Goal: Obtain resource: Download file/media

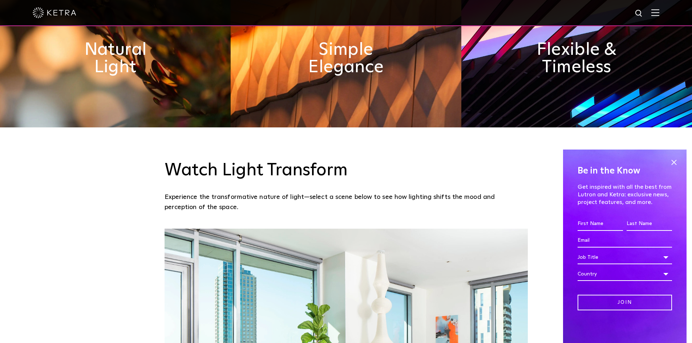
scroll to position [472, 0]
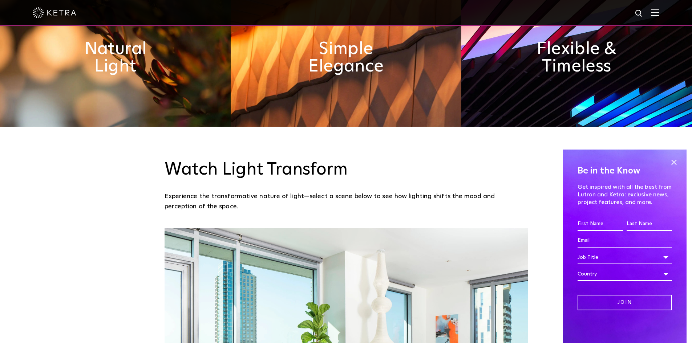
click at [672, 162] on span at bounding box center [674, 162] width 11 height 11
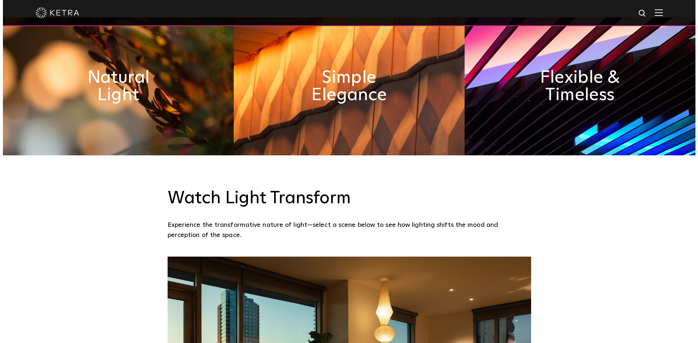
scroll to position [436, 0]
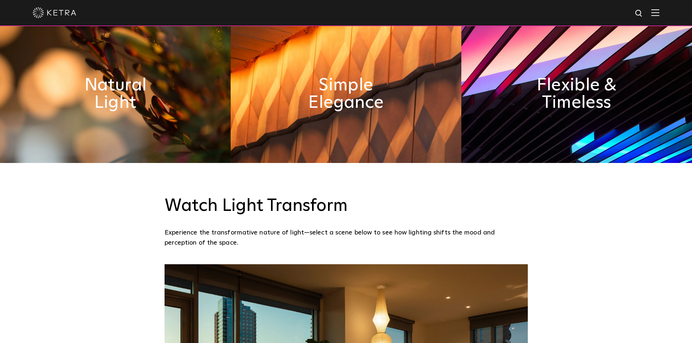
click at [659, 13] on img at bounding box center [656, 12] width 8 height 7
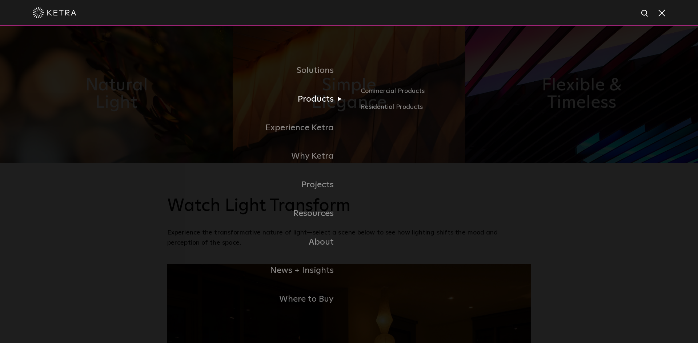
click at [320, 98] on link "Products" at bounding box center [258, 99] width 182 height 29
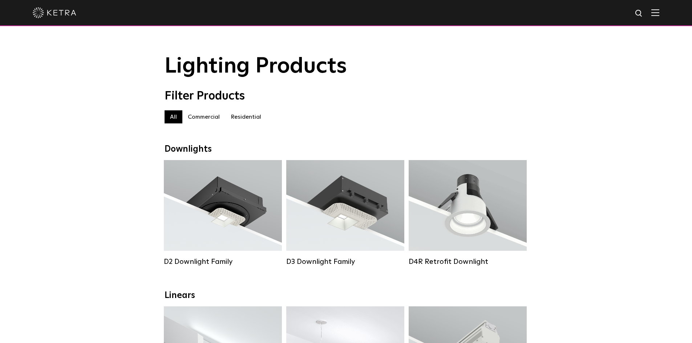
drag, startPoint x: 211, startPoint y: 197, endPoint x: 293, endPoint y: 138, distance: 100.5
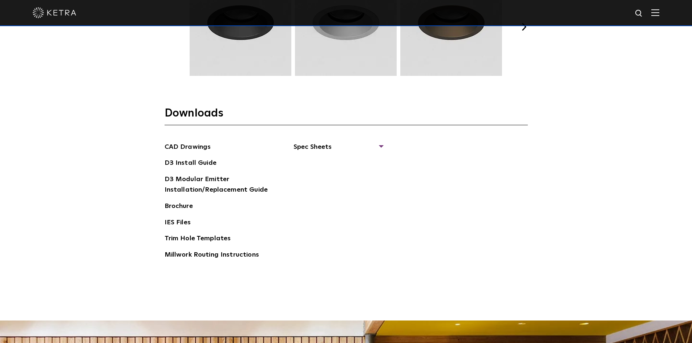
scroll to position [1122, 0]
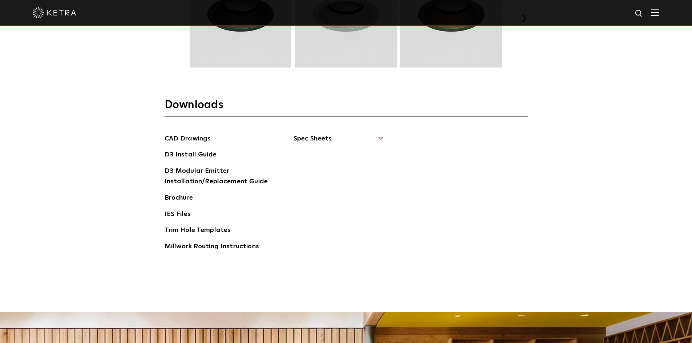
click at [331, 139] on span "Spec Sheets" at bounding box center [338, 142] width 89 height 16
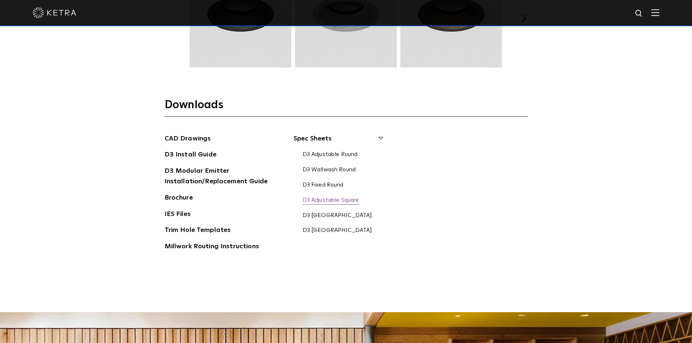
click at [354, 202] on link "D3 Adjustable Square" at bounding box center [331, 201] width 57 height 8
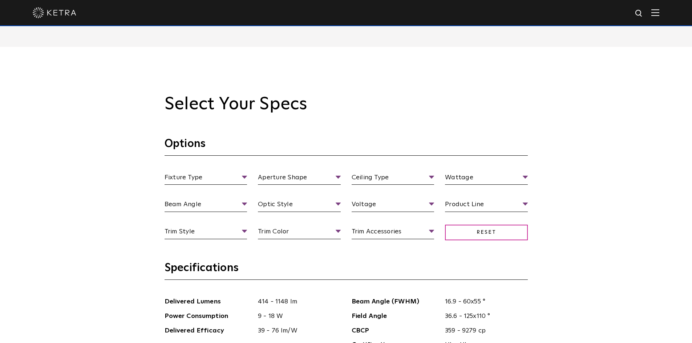
scroll to position [758, 0]
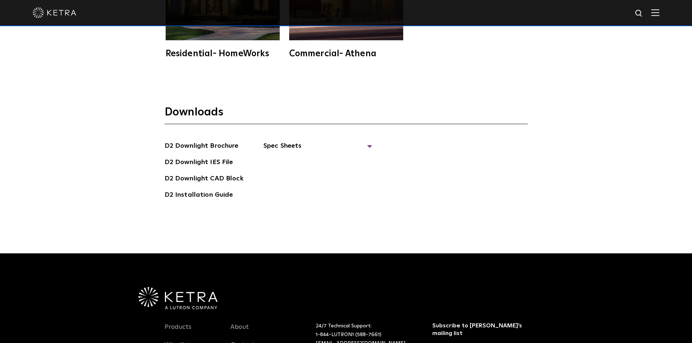
scroll to position [2108, 0]
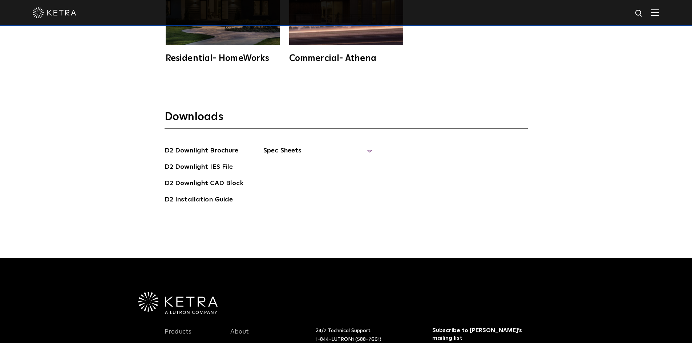
drag, startPoint x: 370, startPoint y: 141, endPoint x: 366, endPoint y: 144, distance: 4.4
click at [370, 146] on div "D2 Downlight Brochure D2 Downlight IES File D2 Downlight CAD Block D2 Installat…" at bounding box center [346, 178] width 363 height 65
click at [370, 146] on span "Spec Sheets" at bounding box center [317, 154] width 109 height 16
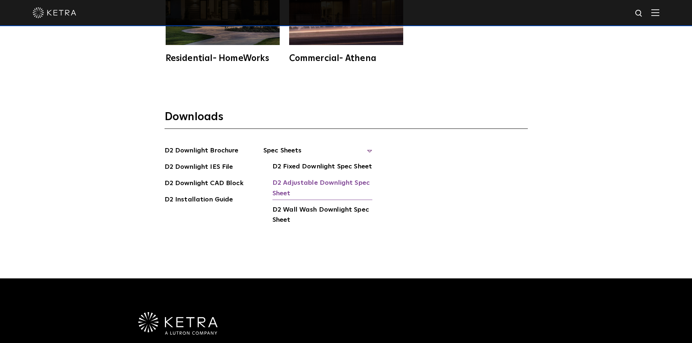
click at [348, 178] on link "D2 Adjustable Downlight Spec Sheet" at bounding box center [323, 189] width 100 height 22
